Goal: Task Accomplishment & Management: Use online tool/utility

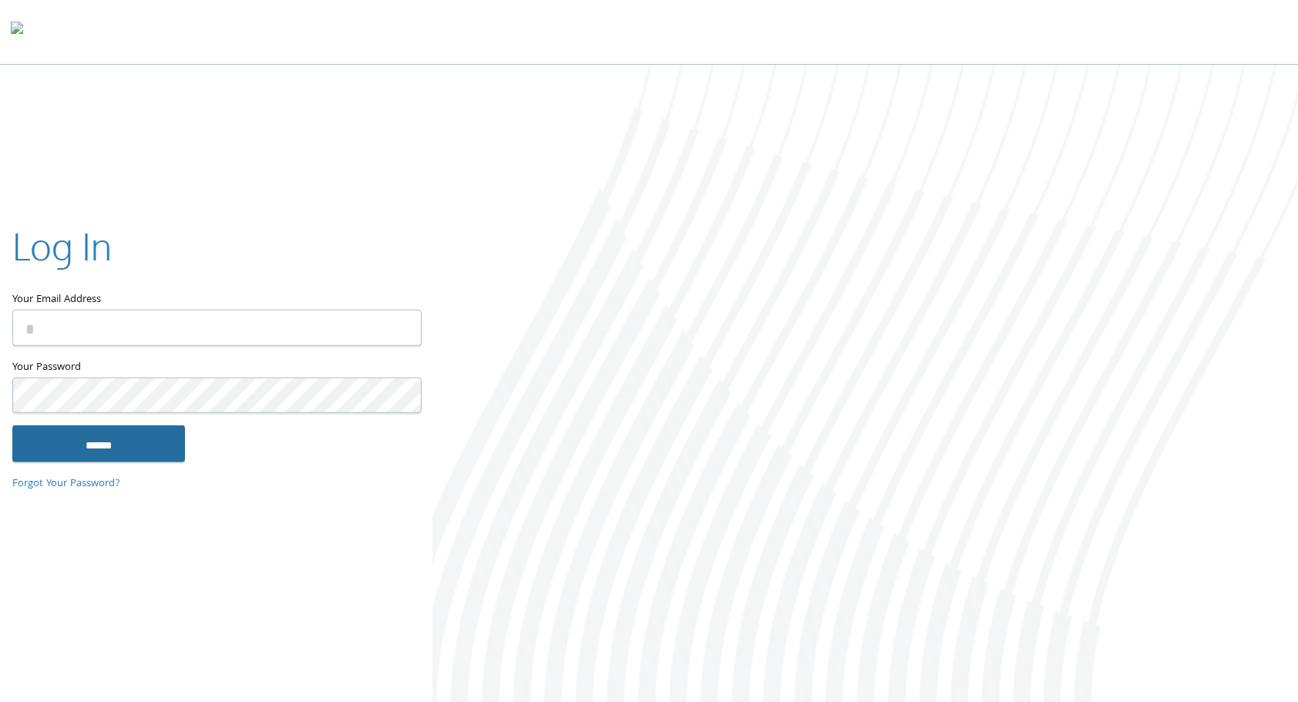
type input "**********"
click at [149, 441] on input "******" at bounding box center [98, 444] width 173 height 37
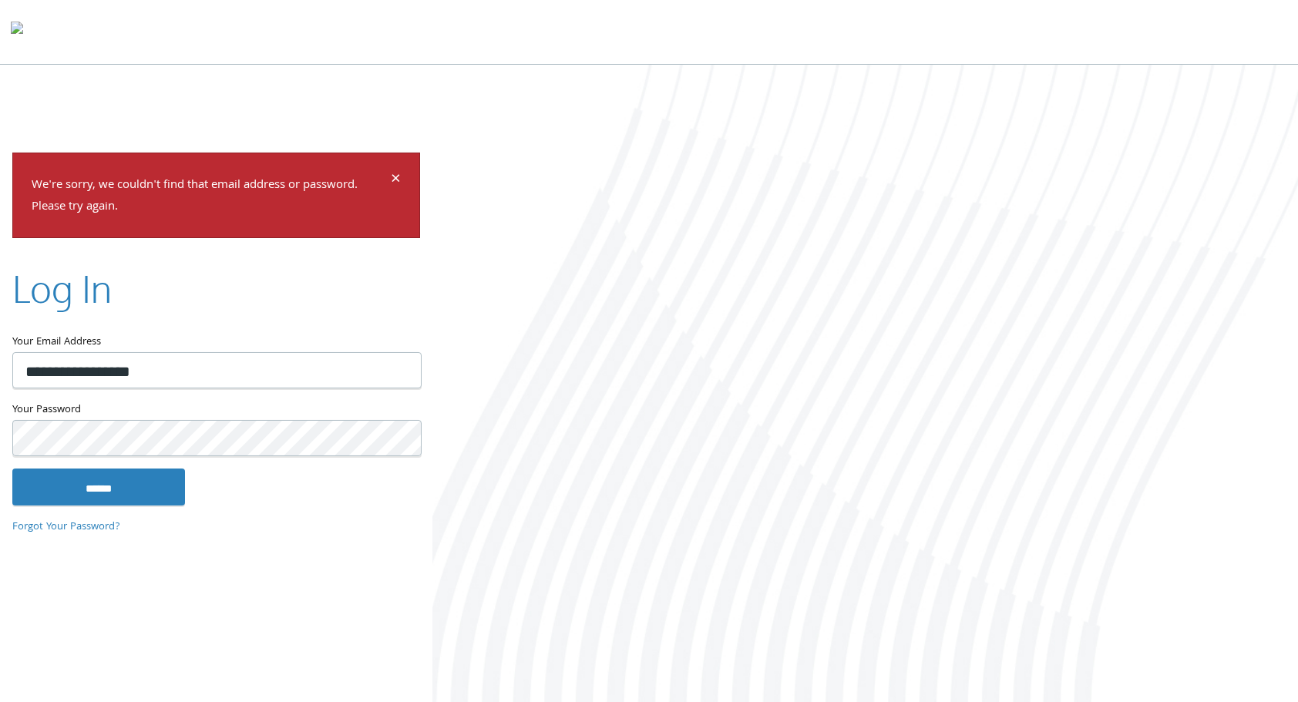
click at [12, 469] on input "******" at bounding box center [98, 487] width 173 height 37
